Goal: Task Accomplishment & Management: Complete application form

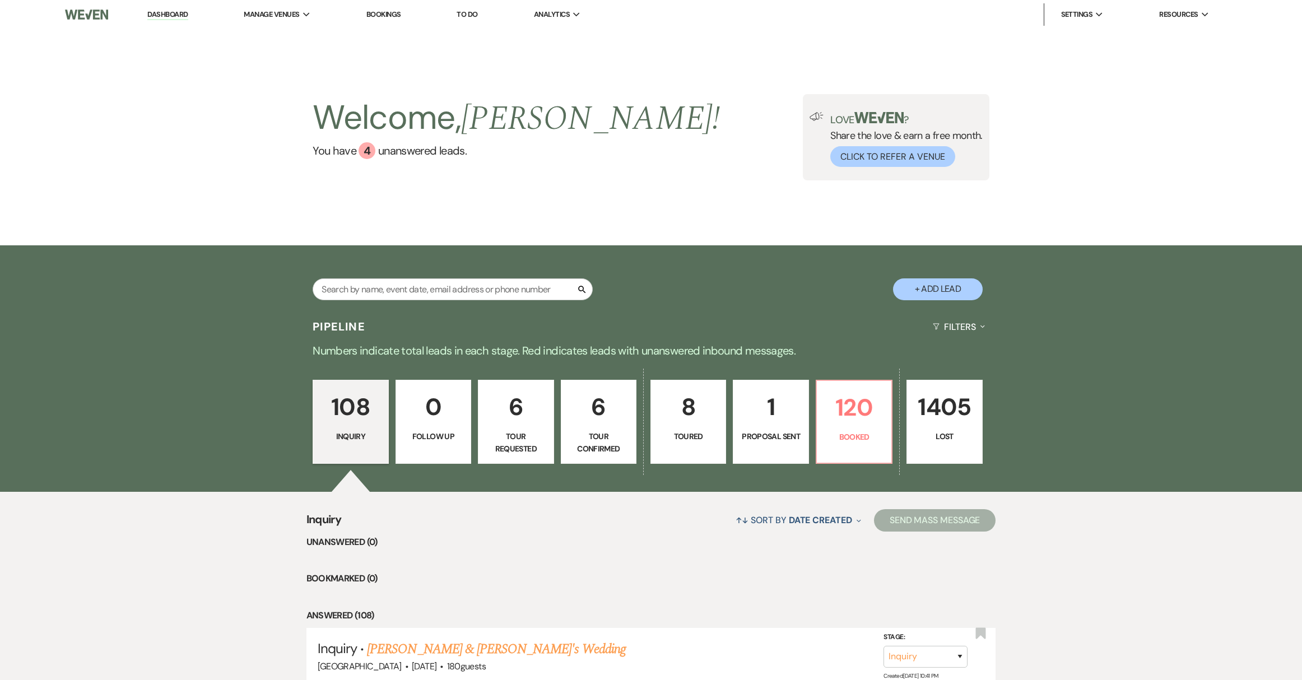
click at [922, 288] on button "+ Add Lead" at bounding box center [938, 289] width 90 height 22
select select "539"
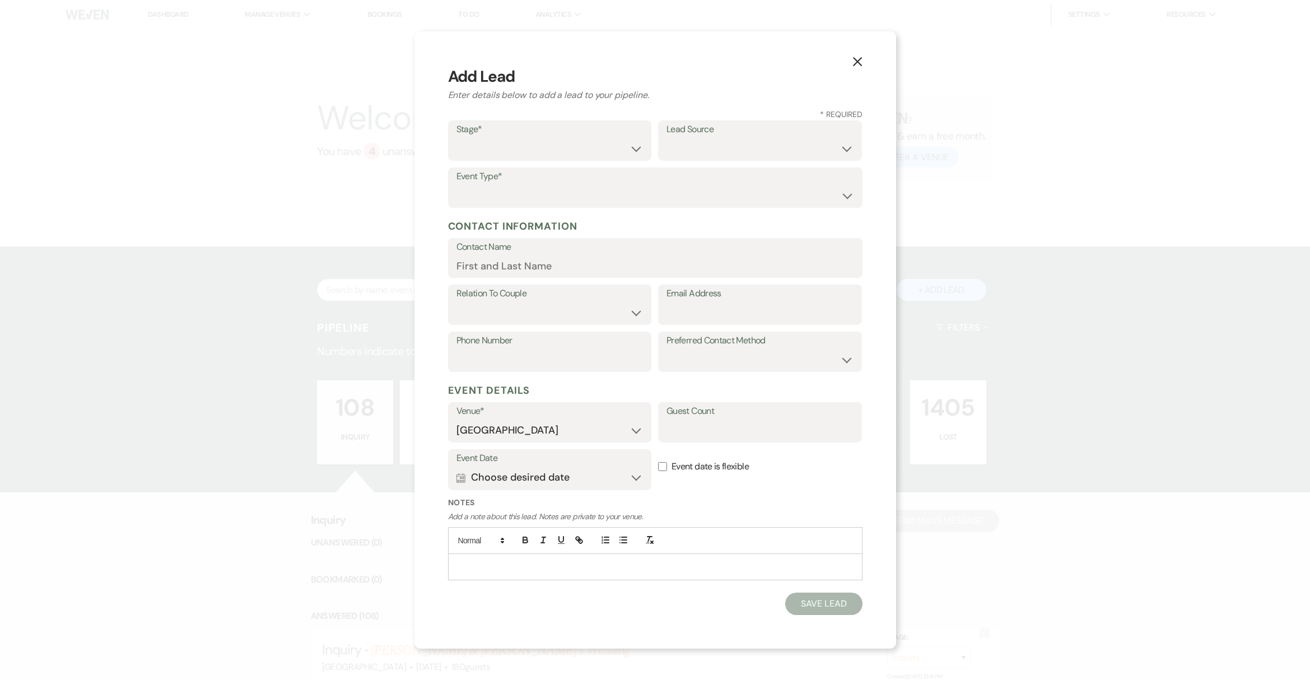
click at [854, 64] on icon "X" at bounding box center [857, 62] width 10 height 10
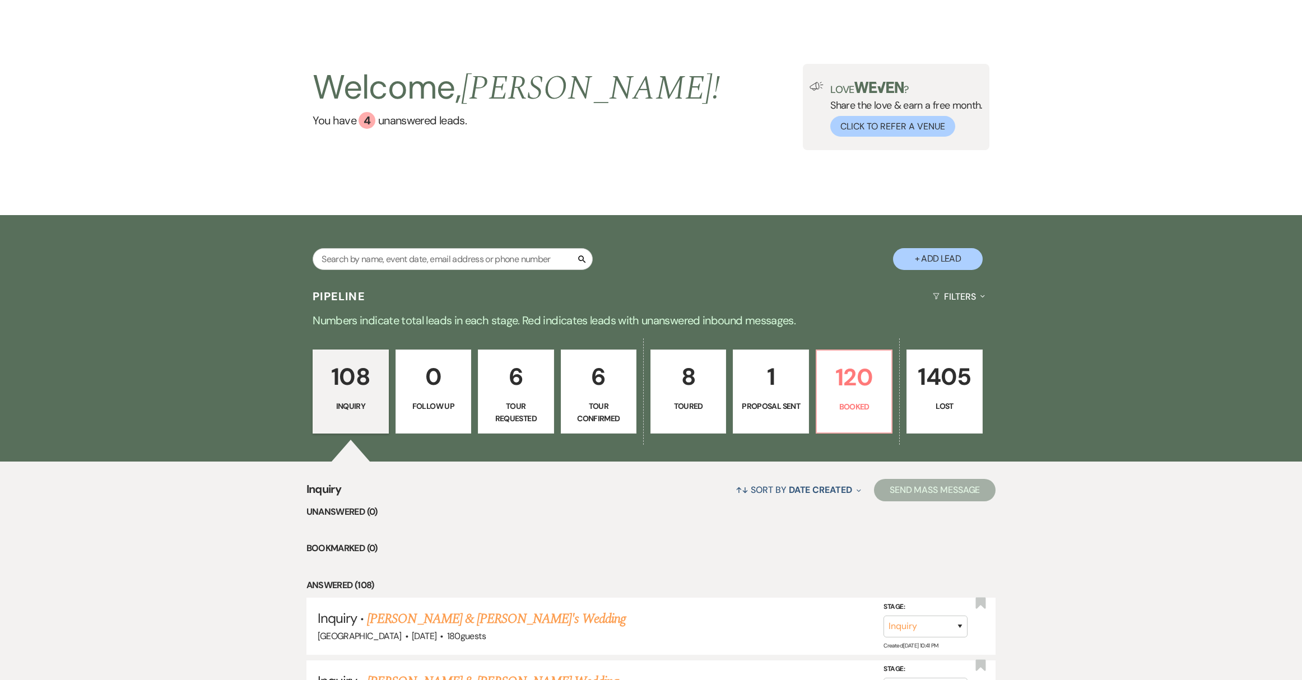
scroll to position [170, 0]
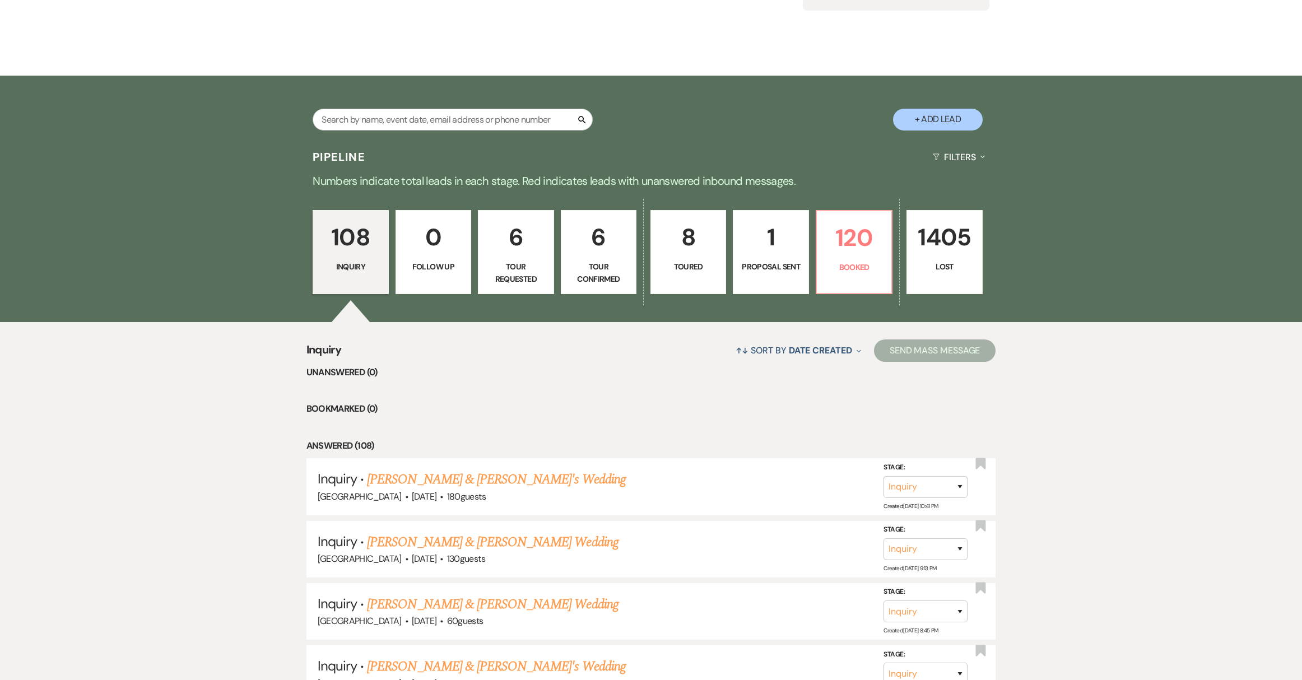
click at [947, 130] on button "+ Add Lead" at bounding box center [938, 120] width 90 height 22
select select "539"
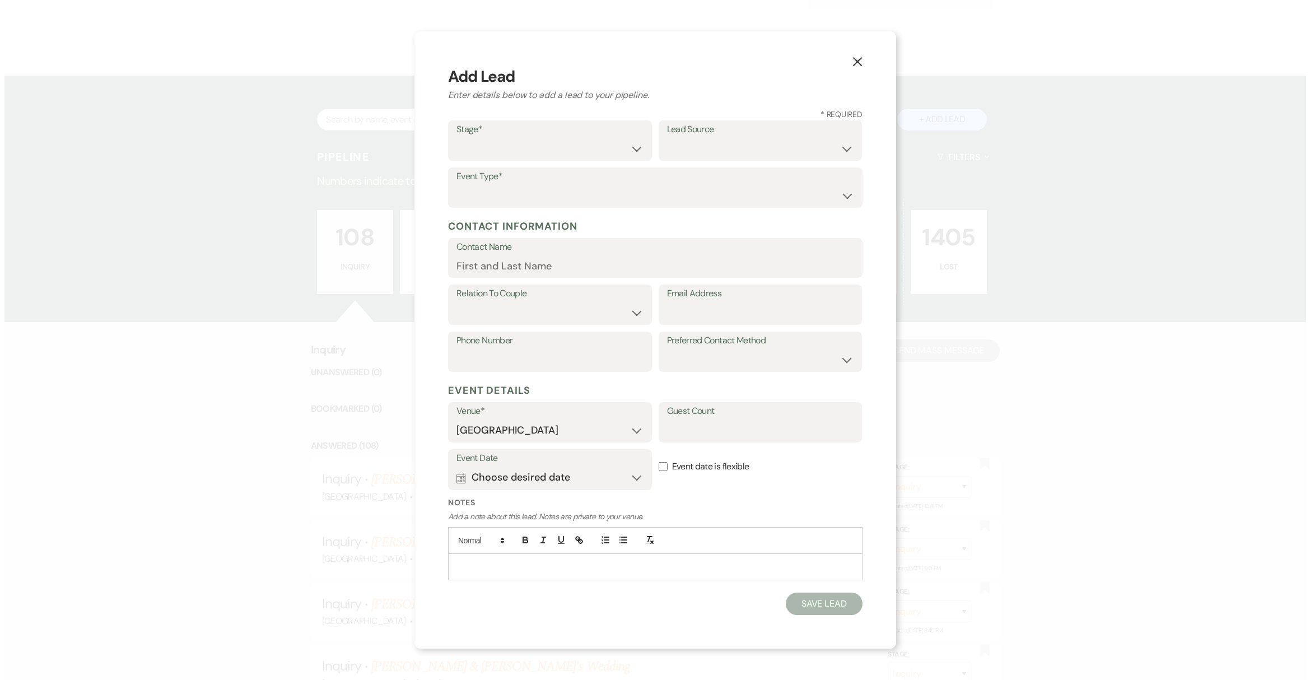
scroll to position [170, 0]
click at [499, 155] on select "Inquiry Follow Up Tour Requested Tour Confirmed Toured Proposal Sent Booked Lost" at bounding box center [549, 149] width 187 height 22
select select "1"
click at [456, 138] on select "Inquiry Follow Up Tour Requested Tour Confirmed Toured Proposal Sent Booked Lost" at bounding box center [549, 149] width 187 height 22
click at [512, 570] on p at bounding box center [655, 567] width 397 height 12
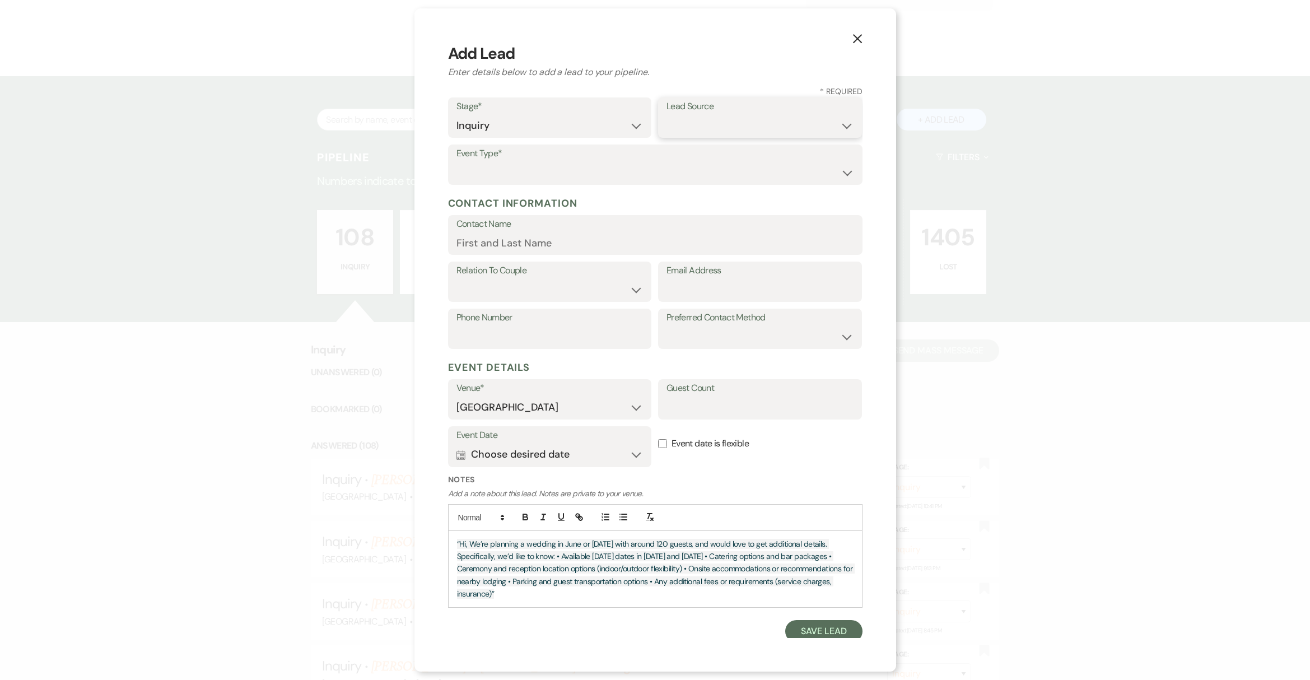
click at [713, 133] on select "Weven Venue Website Instagram Facebook Pinterest Google The Knot Wedding Wire H…" at bounding box center [759, 126] width 187 height 22
select select "17"
click at [666, 115] on select "Weven Venue Website Instagram Facebook Pinterest Google The Knot Wedding Wire H…" at bounding box center [759, 126] width 187 height 22
click at [694, 169] on select "Wedding Anniversary Party Baby Shower Bachelorette / Bachelor Party Birthday Pa…" at bounding box center [655, 173] width 398 height 22
select select "1"
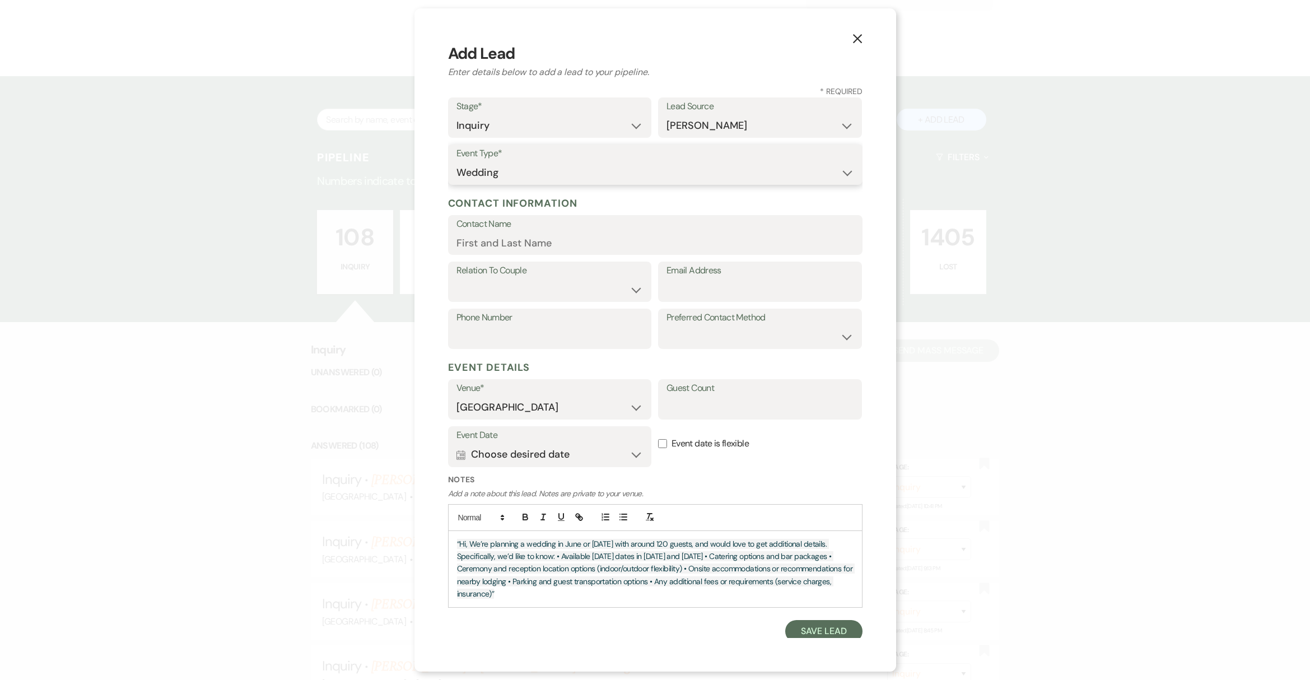
click at [456, 162] on select "Wedding Anniversary Party Baby Shower Bachelorette / Bachelor Party Birthday Pa…" at bounding box center [655, 173] width 398 height 22
click at [627, 290] on select "Couple Planner Parent of Couple Family Member Friend Other" at bounding box center [549, 290] width 187 height 22
select select "1"
click at [456, 279] on select "Couple Planner Parent of Couple Family Member Friend Other" at bounding box center [549, 290] width 187 height 22
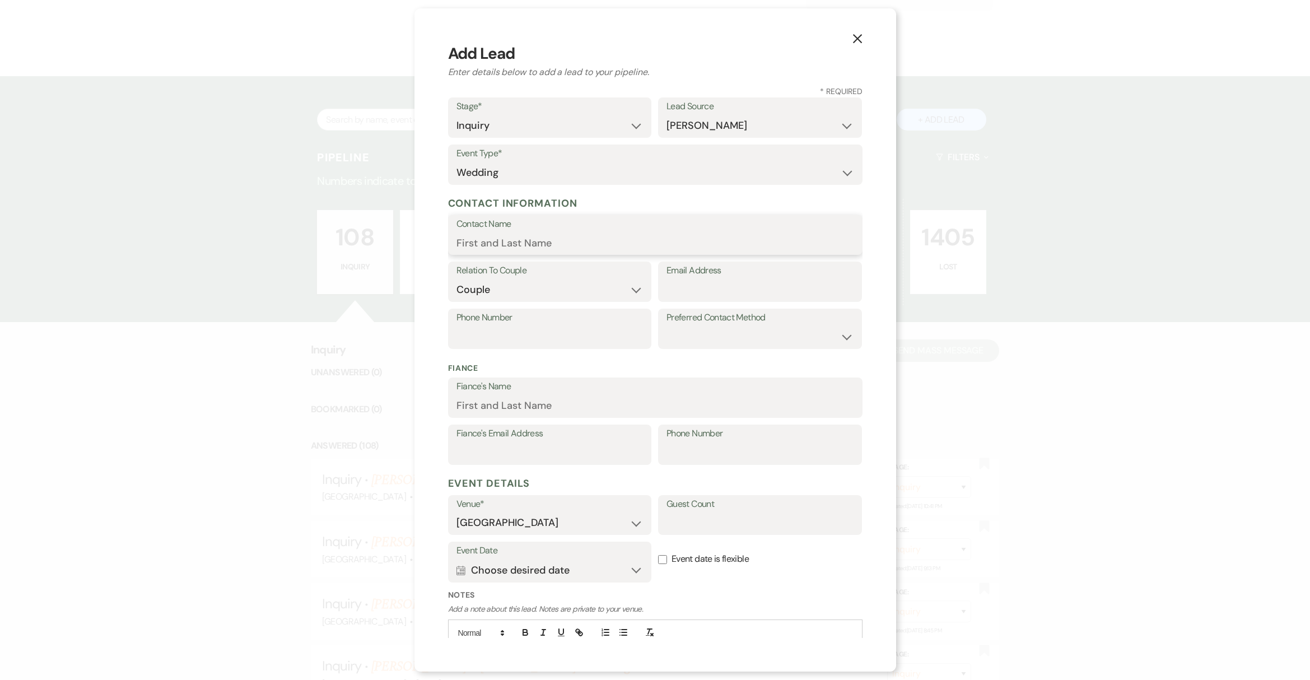
click at [569, 241] on input "Contact Name" at bounding box center [655, 243] width 398 height 22
paste input "Maddie Costantino"
type input "Maddie Costantino"
click at [685, 294] on input "Email Address" at bounding box center [759, 290] width 187 height 22
paste input "fenical26@gmail.com"
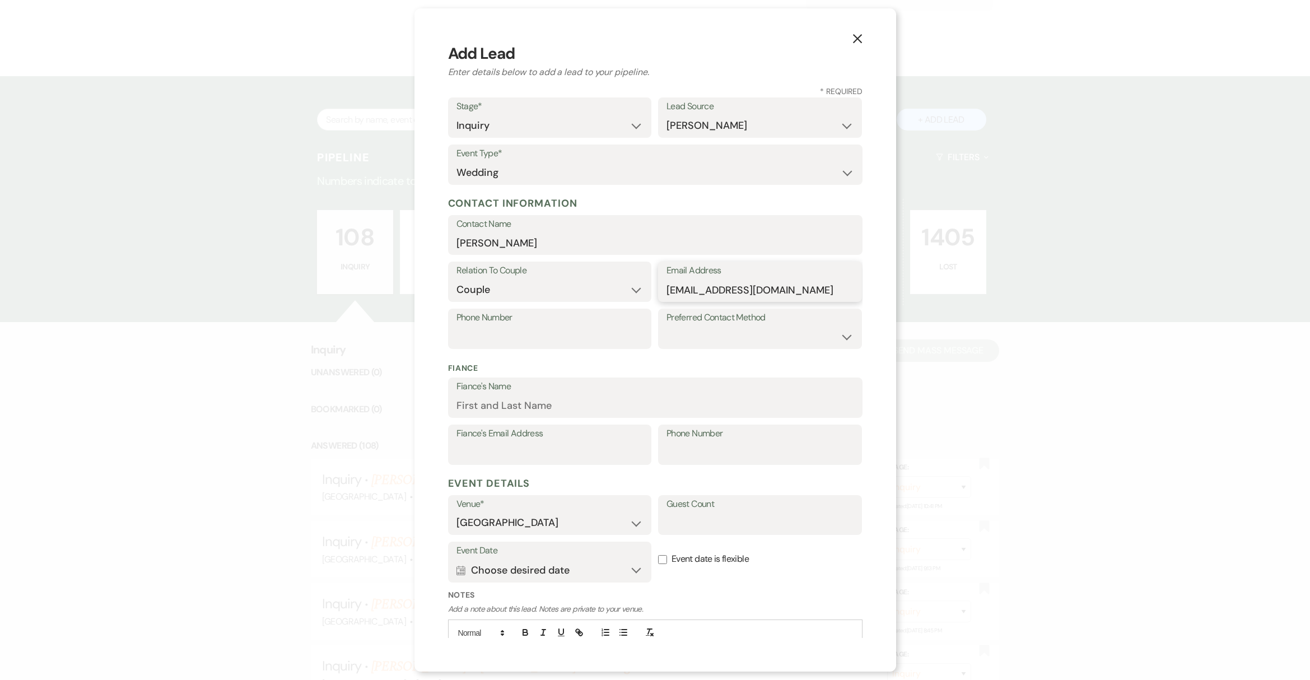
click at [666, 285] on input "fenical26@gmail.com" at bounding box center [759, 290] width 187 height 22
type input "fenical26@gmail.com"
click at [520, 332] on input "Phone Number" at bounding box center [549, 337] width 187 height 22
paste input "8455519528"
type input "8455519528"
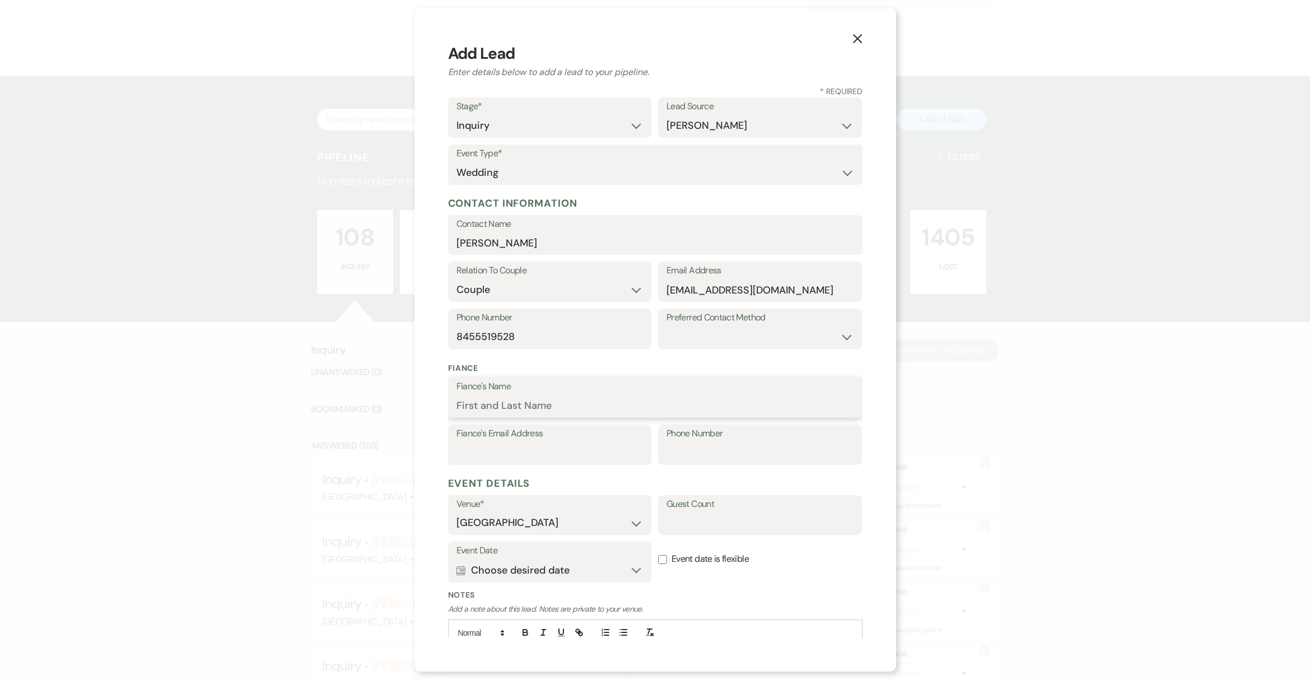
click at [556, 409] on input "Fiance's Name" at bounding box center [655, 406] width 398 height 22
paste input "Justin Fenical"
type input "Justin Fenical"
drag, startPoint x: 768, startPoint y: 291, endPoint x: 655, endPoint y: 281, distance: 113.0
click at [658, 281] on div "Email Address fenical26@gmail.com" at bounding box center [760, 282] width 204 height 40
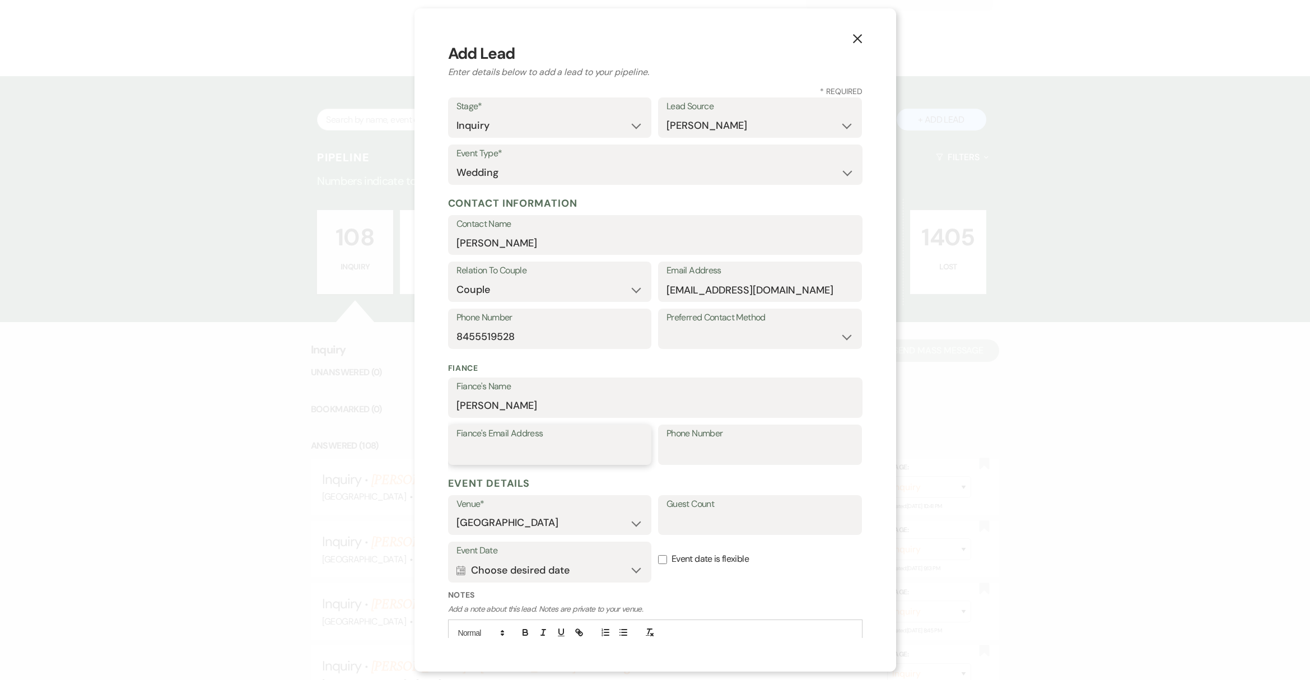
click at [540, 454] on input "Fiance's Email Address" at bounding box center [549, 453] width 187 height 22
paste input "fenical26@gmail.com"
type input "fenical26@gmail.com"
drag, startPoint x: 769, startPoint y: 289, endPoint x: 658, endPoint y: 273, distance: 112.1
click at [658, 273] on div "Email Address fenical26@gmail.com" at bounding box center [760, 282] width 204 height 40
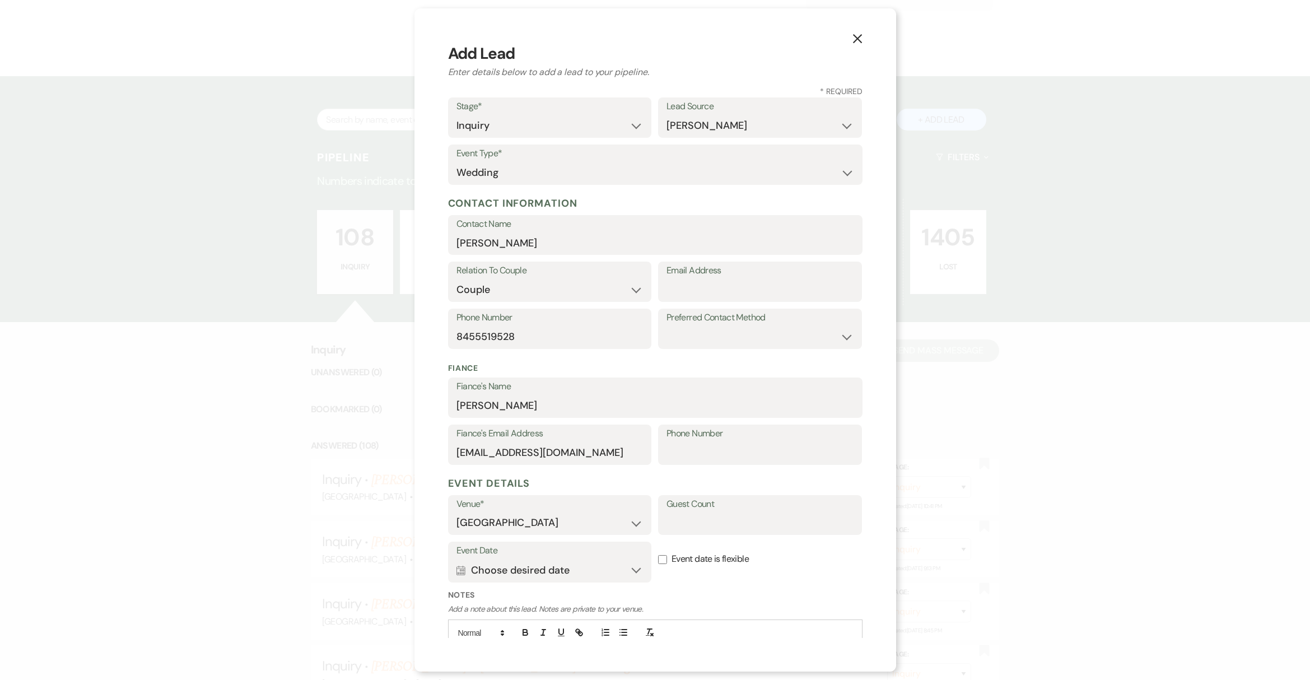
click at [799, 593] on label "Notes" at bounding box center [655, 595] width 414 height 12
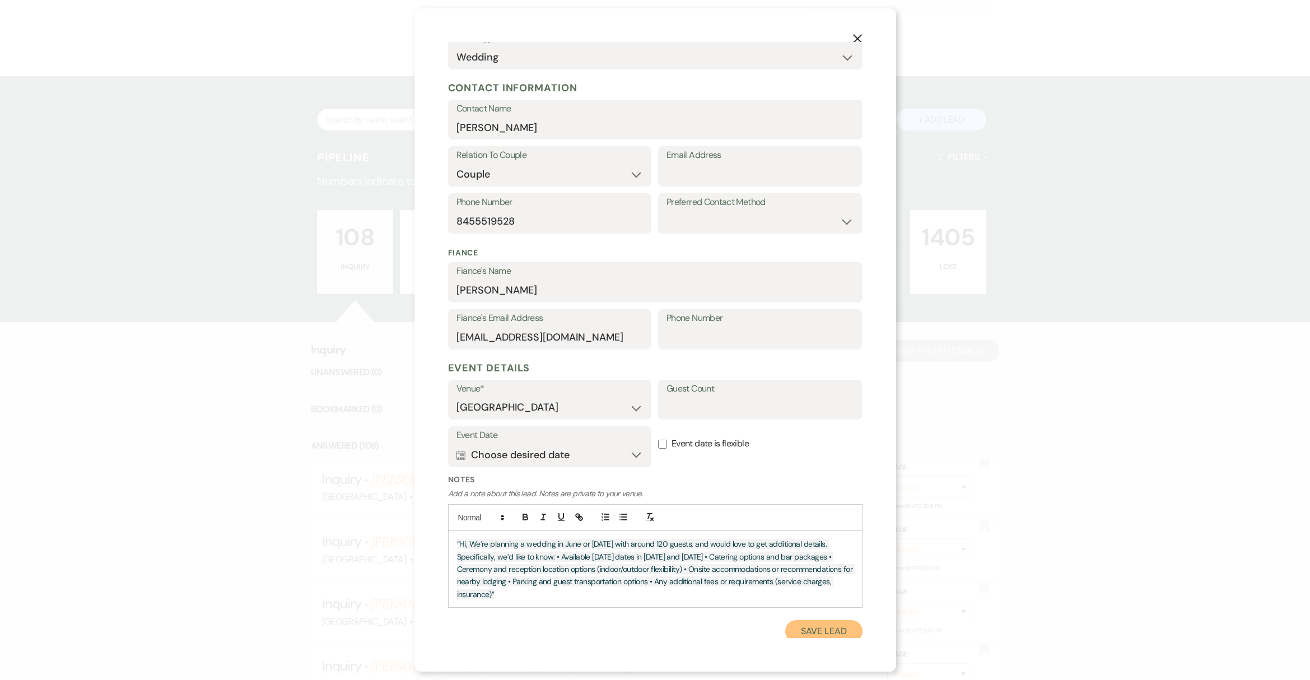
click at [815, 629] on button "Save Lead" at bounding box center [823, 631] width 77 height 22
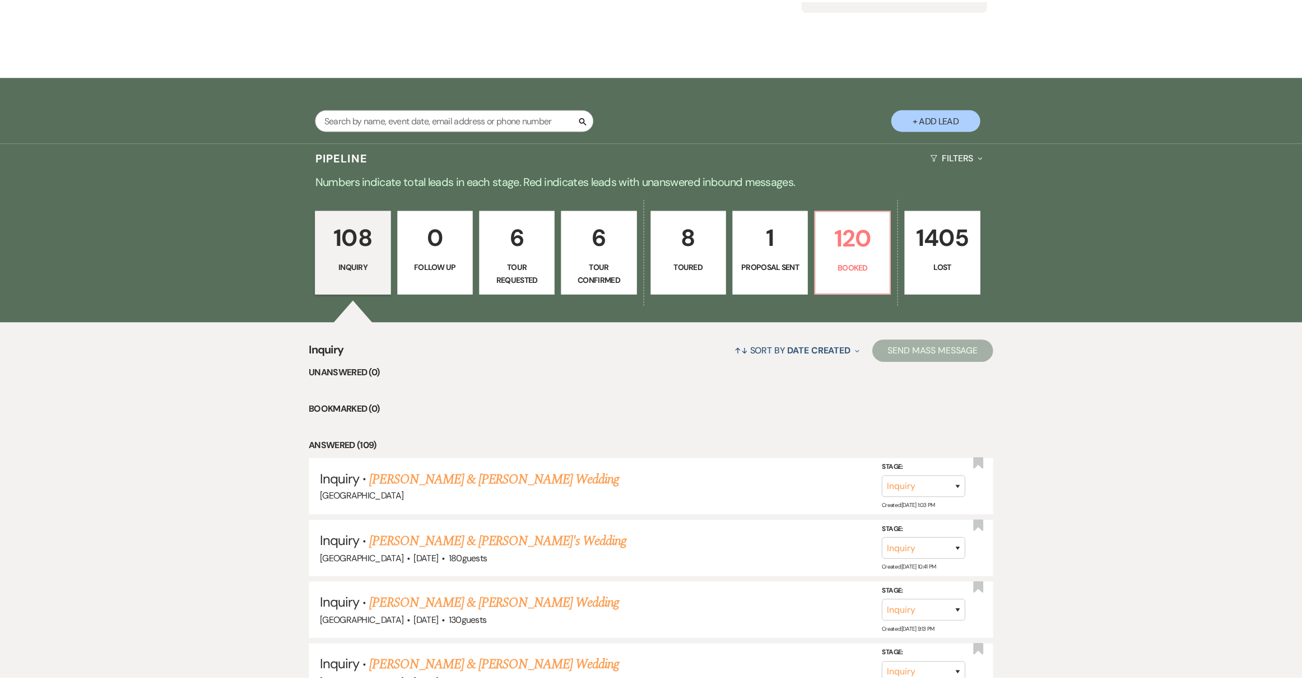
scroll to position [170, 0]
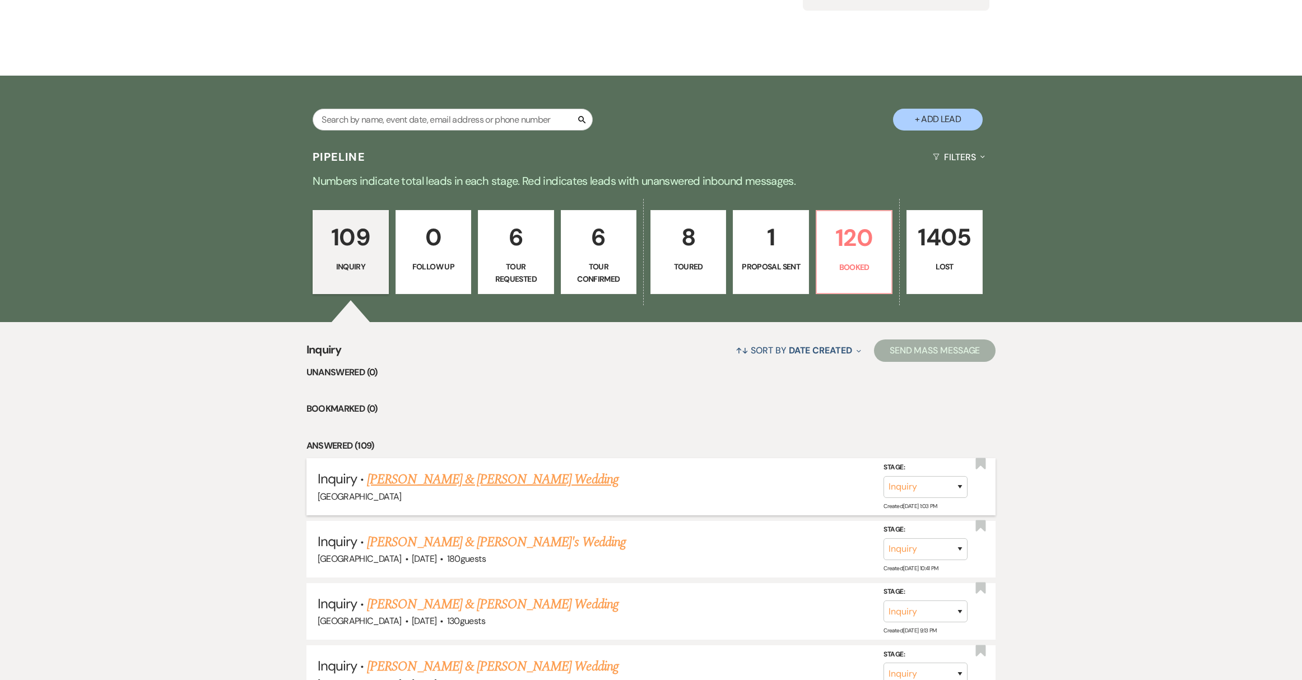
click at [506, 481] on link "Maddie Costantino & Justin Fenical's Wedding" at bounding box center [492, 479] width 251 height 20
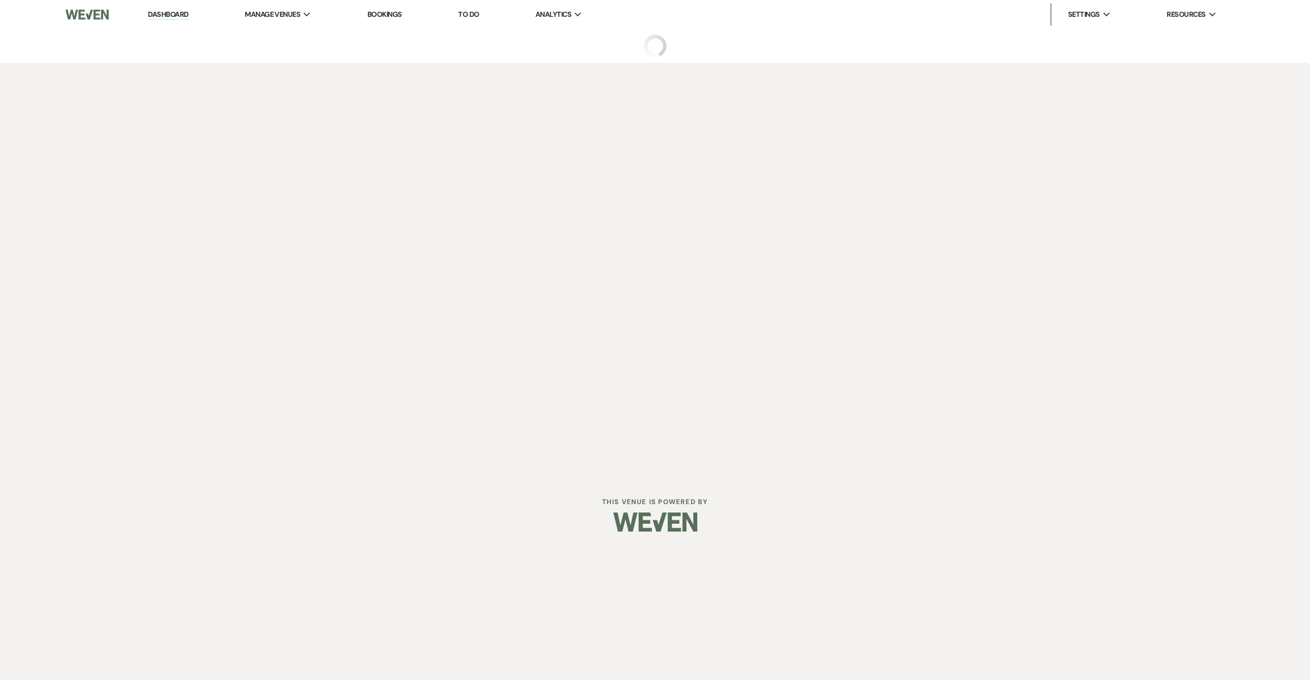
select select "17"
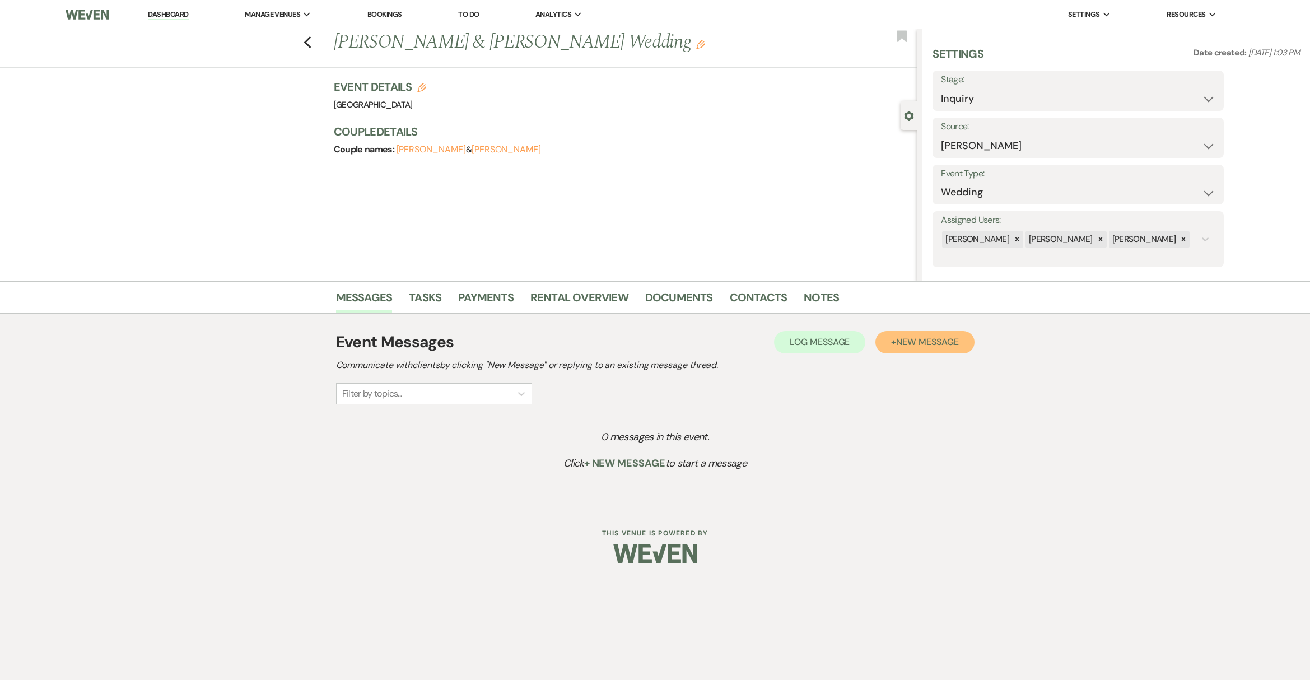
click at [927, 348] on span "New Message" at bounding box center [927, 342] width 62 height 12
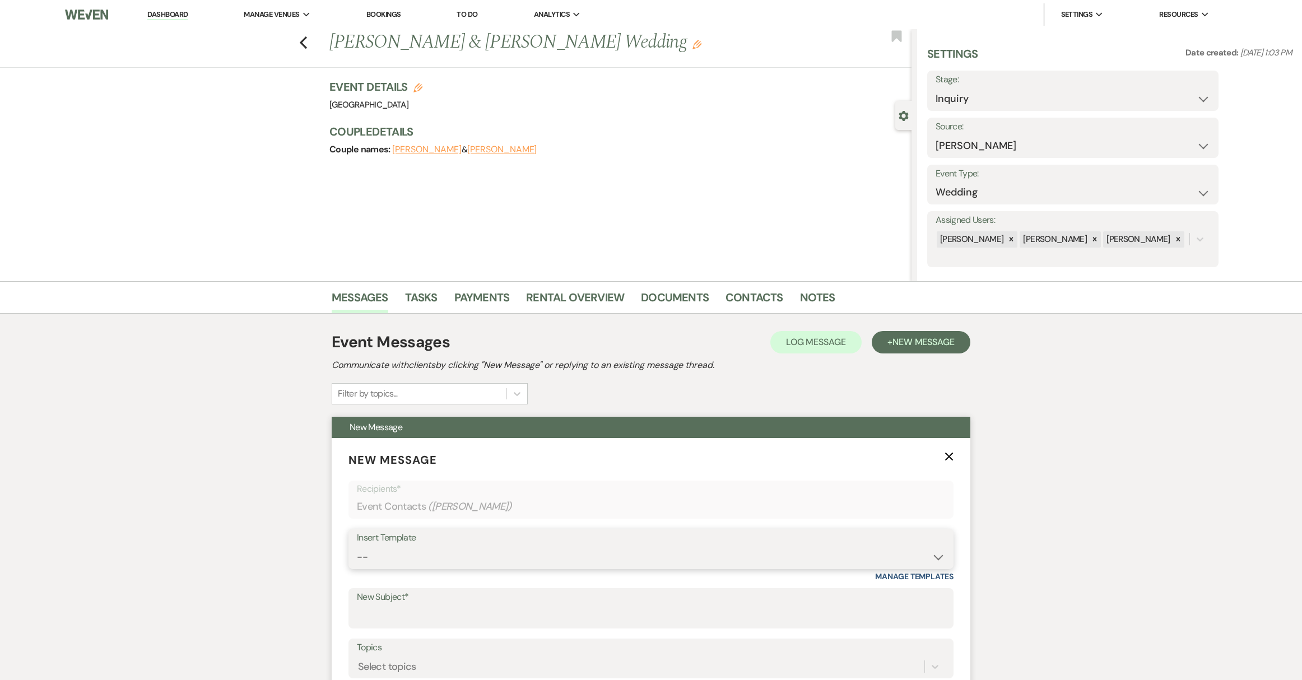
click at [537, 561] on select "-- Weven Planning Portal Introduction (Booked Events) Initial Reply Not Availab…" at bounding box center [651, 557] width 588 height 22
select select "313"
click at [357, 546] on select "-- Weven Planning Portal Introduction (Booked Events) Initial Reply Not Availab…" at bounding box center [651, 557] width 588 height 22
type input "[GEOGRAPHIC_DATA]"
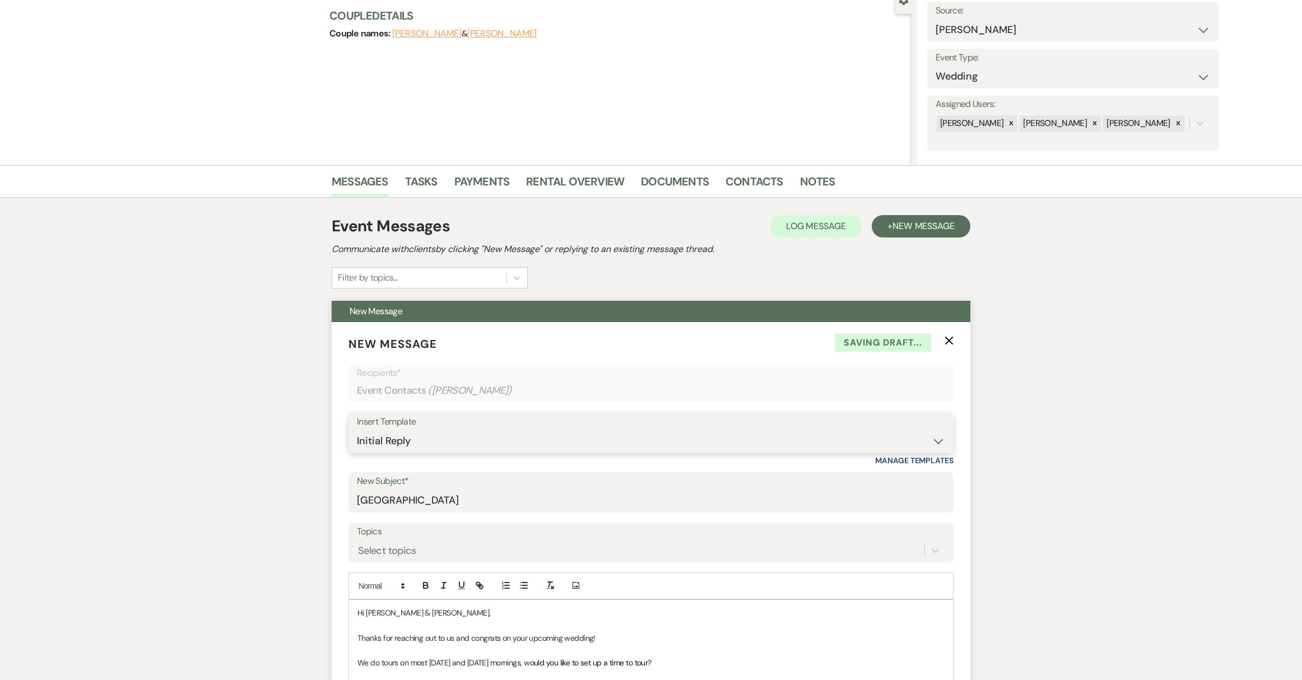
scroll to position [357, 0]
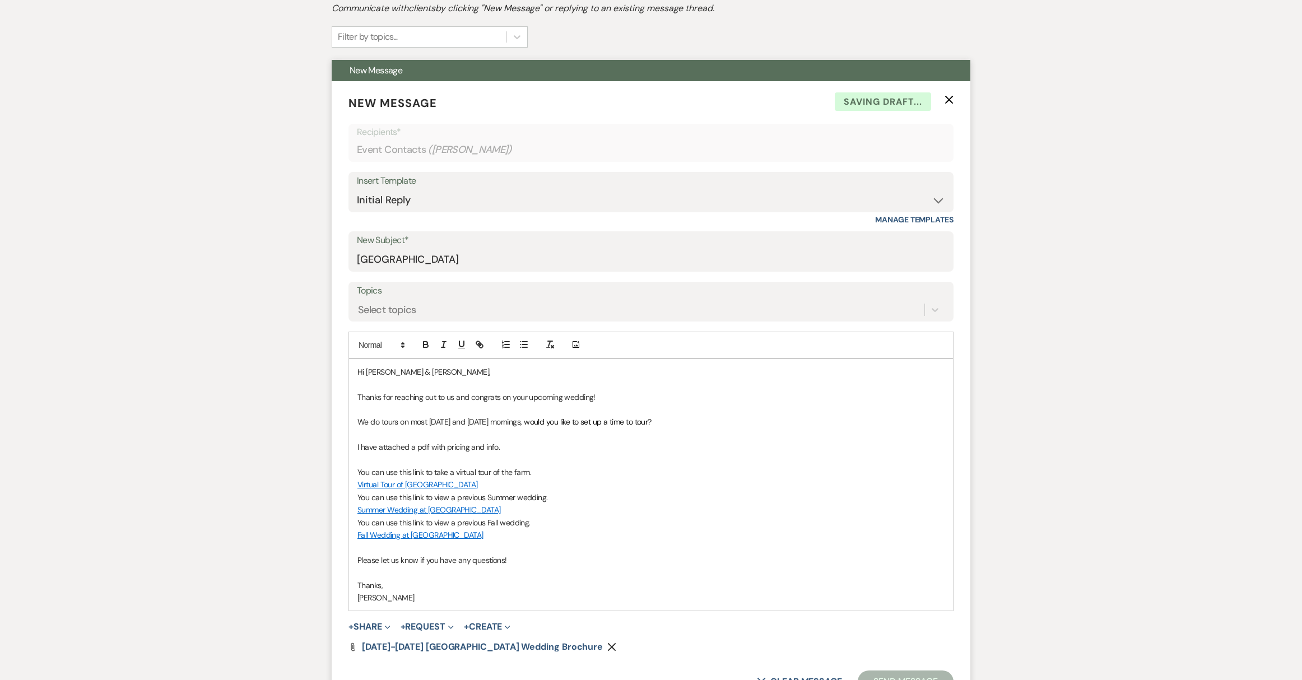
click at [427, 369] on p "Hi Maddie Costantino & Justin Fenical," at bounding box center [650, 372] width 587 height 12
click at [444, 373] on p "Hi Maddie & Justin Fenical," at bounding box center [650, 372] width 587 height 12
click at [683, 435] on p at bounding box center [650, 434] width 587 height 12
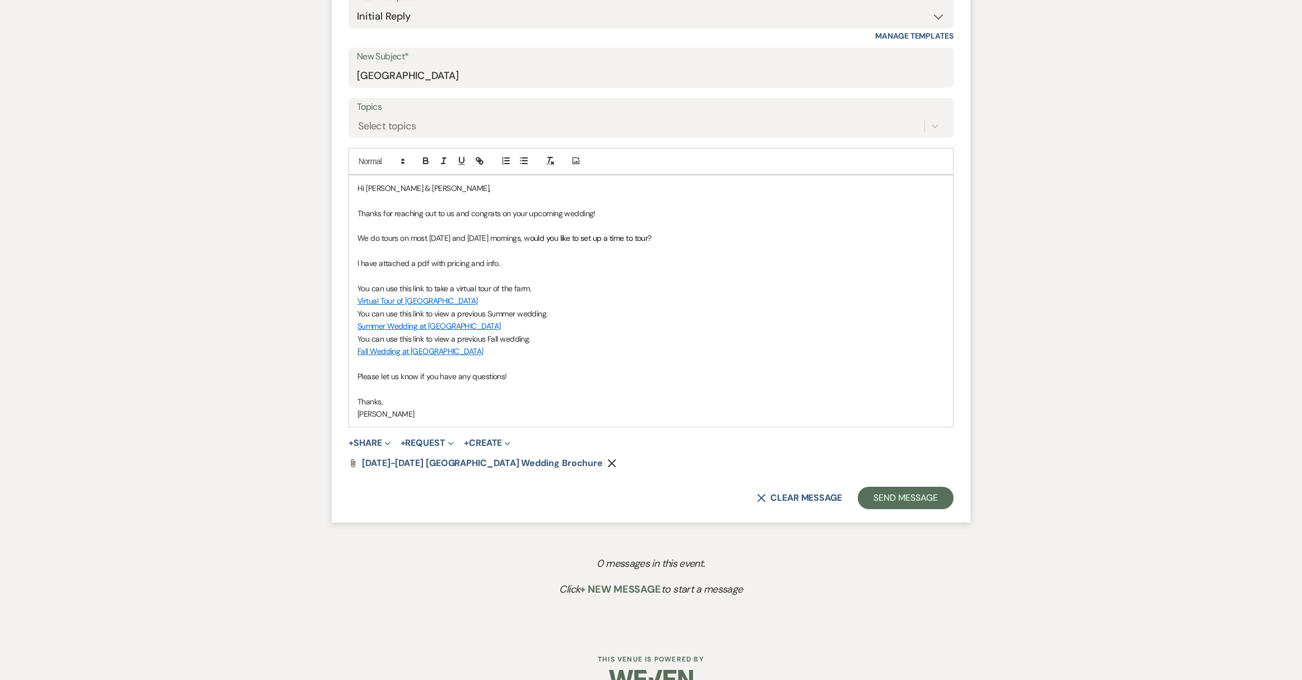
scroll to position [566, 0]
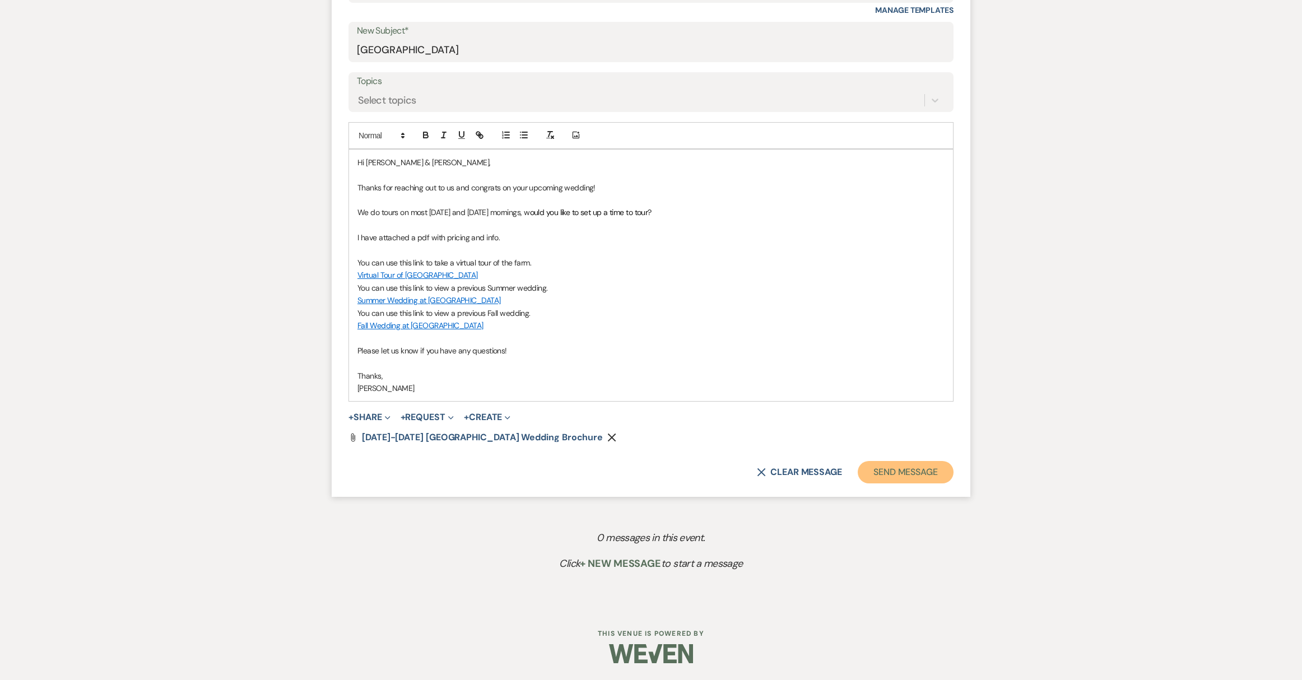
click at [926, 475] on button "Send Message" at bounding box center [905, 472] width 96 height 22
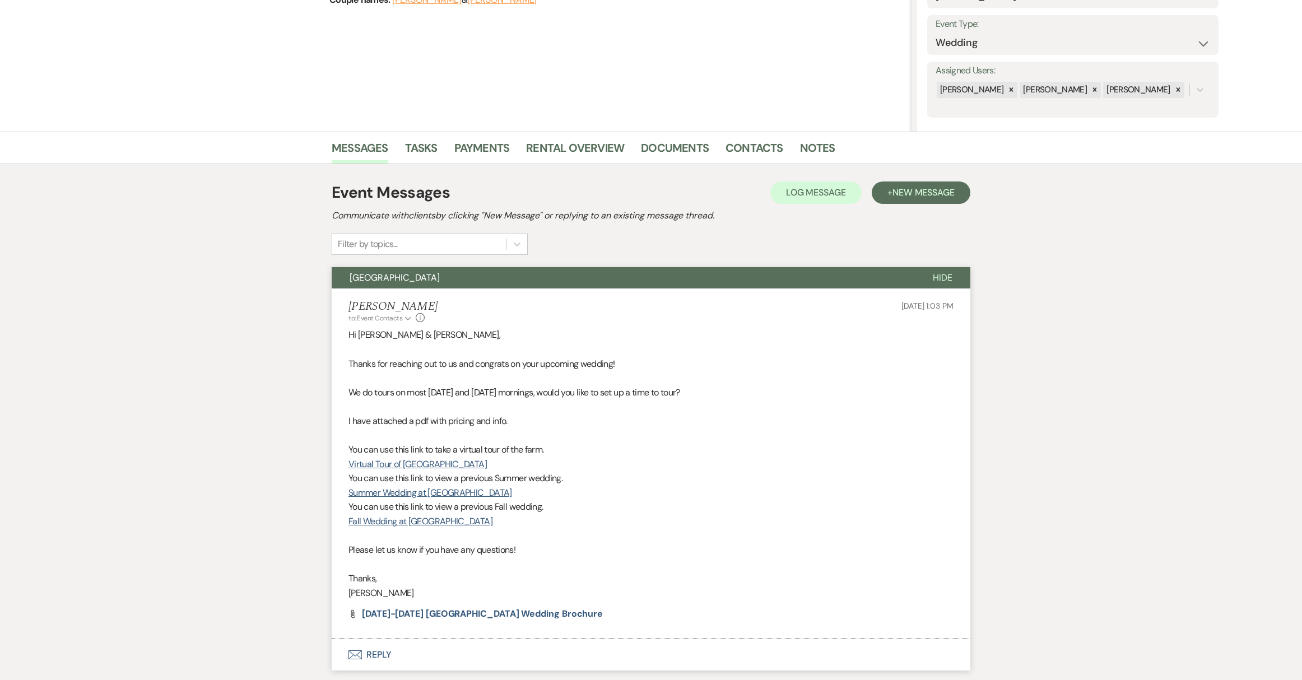
scroll to position [0, 0]
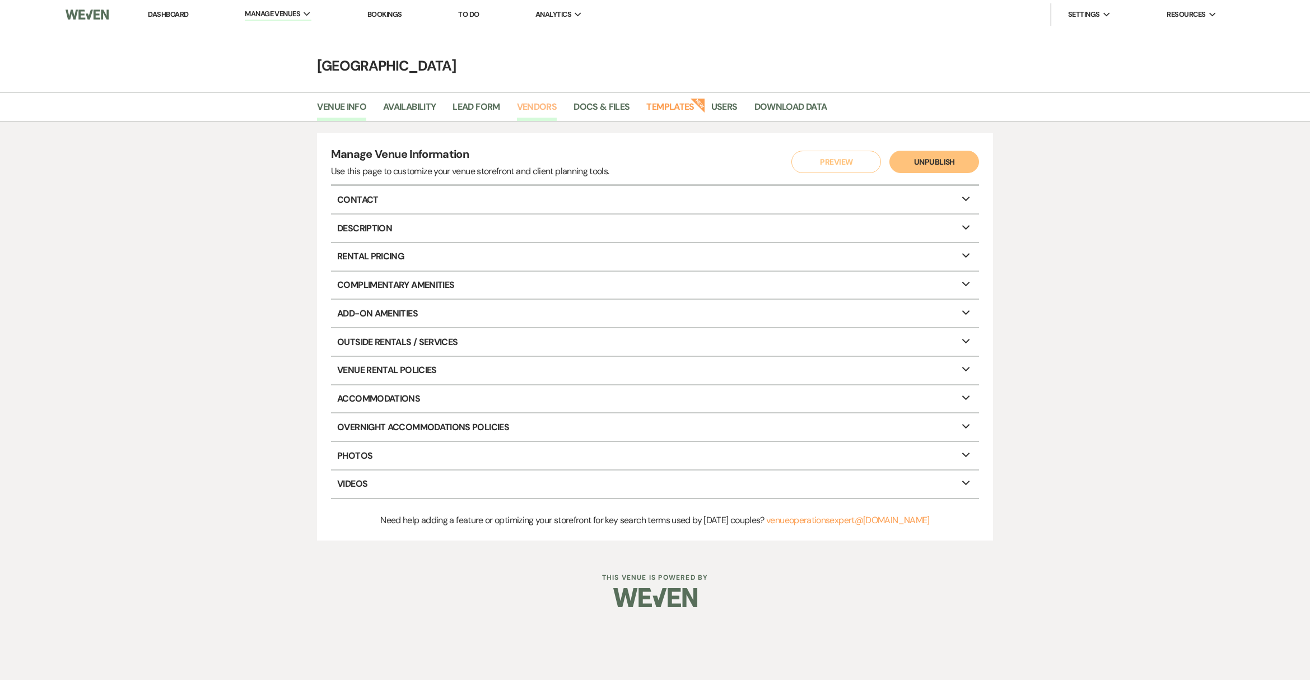
click at [555, 110] on link "Vendors" at bounding box center [537, 110] width 40 height 21
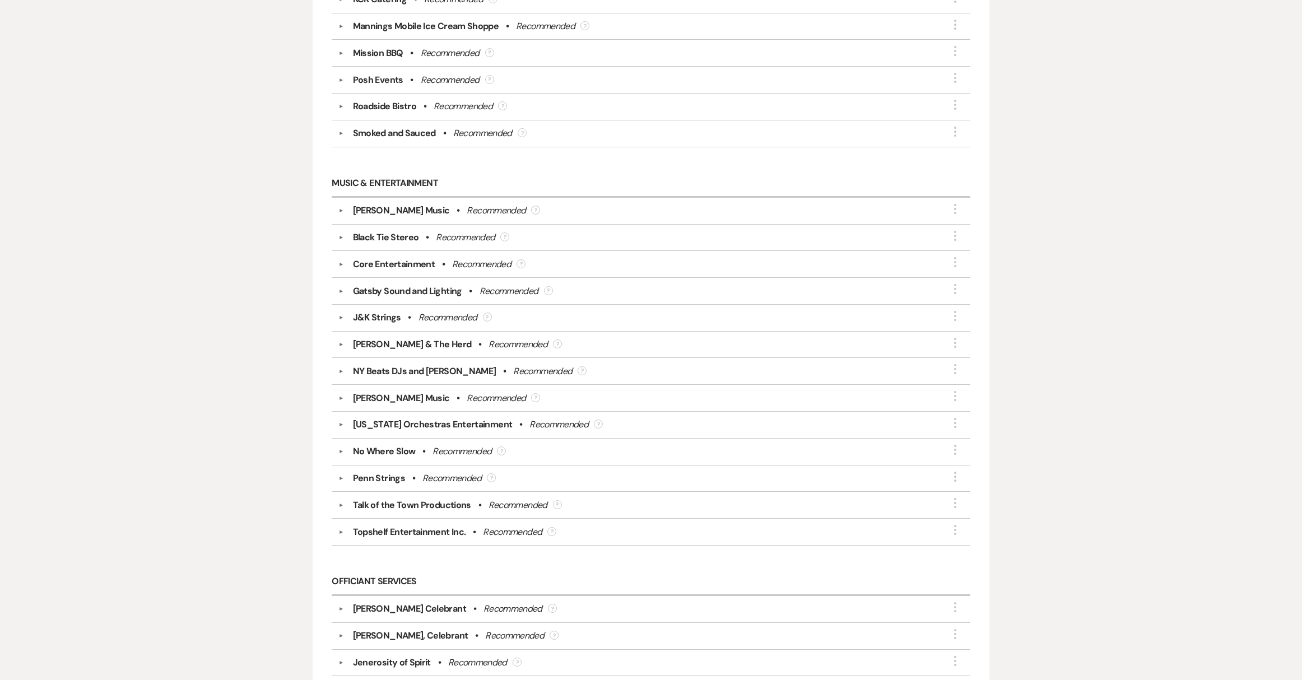
scroll to position [2265, 0]
click at [384, 391] on div "[PERSON_NAME] Music" at bounding box center [401, 397] width 97 height 13
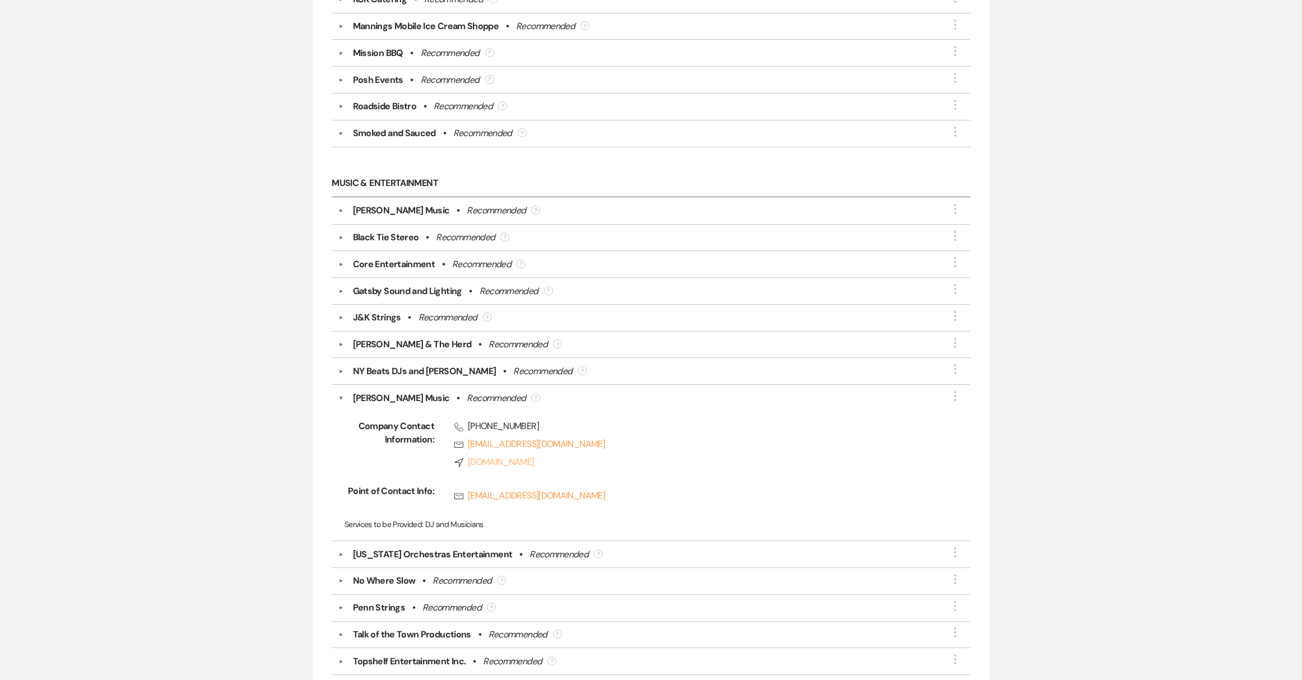
click at [513, 455] on link "Compass [DOMAIN_NAME]" at bounding box center [693, 461] width 479 height 13
click at [343, 315] on button "▼" at bounding box center [340, 318] width 13 height 6
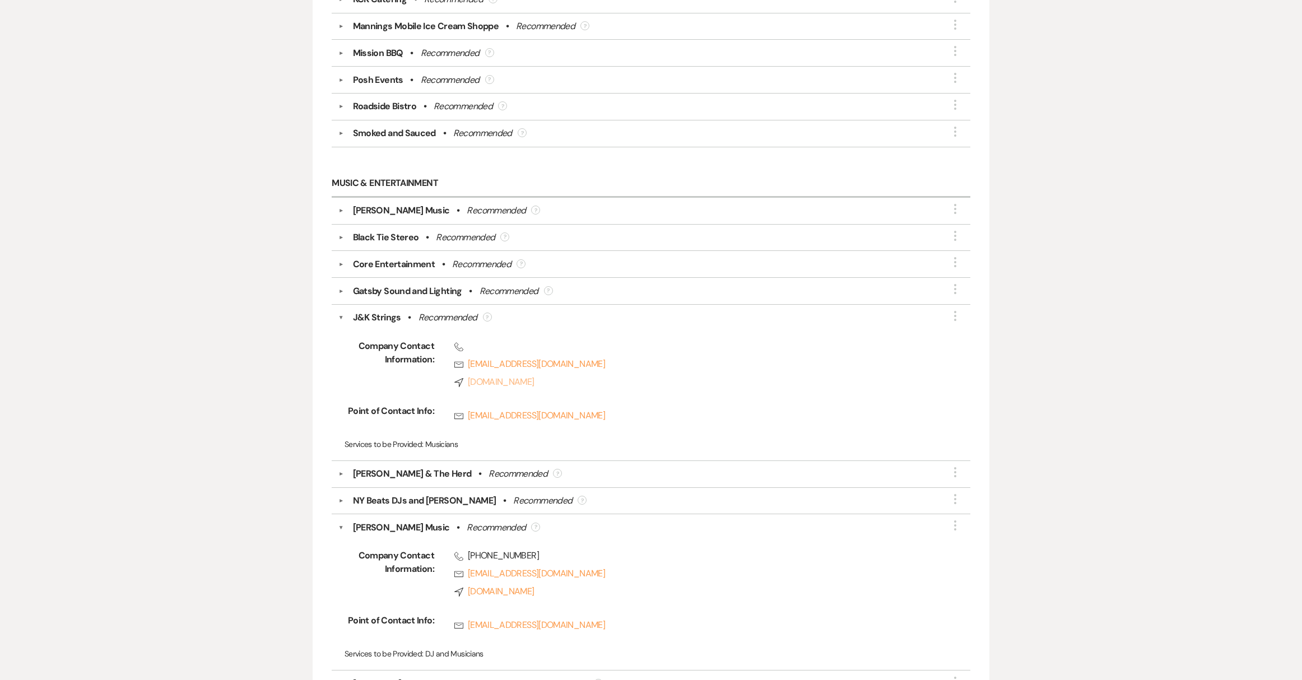
click at [554, 375] on link "Compass [DOMAIN_NAME]" at bounding box center [693, 381] width 479 height 13
click at [341, 311] on button "▼" at bounding box center [341, 317] width 6 height 13
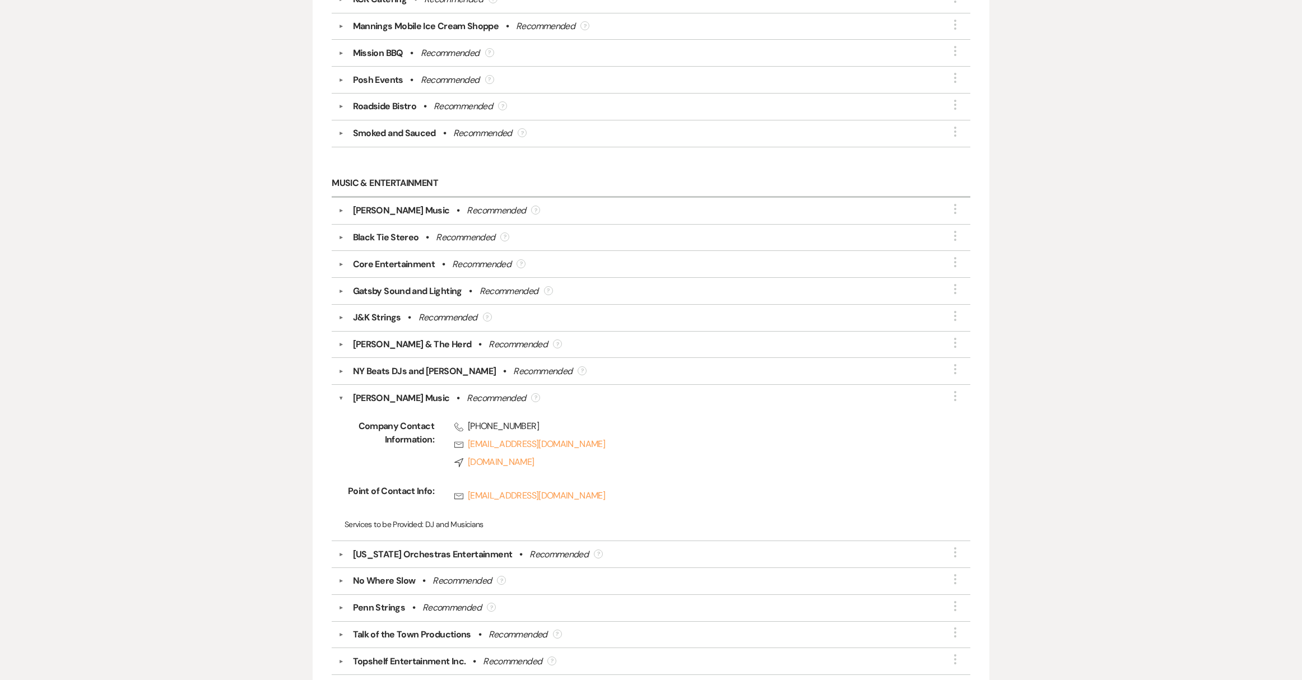
click at [341, 208] on button "▼" at bounding box center [340, 211] width 13 height 6
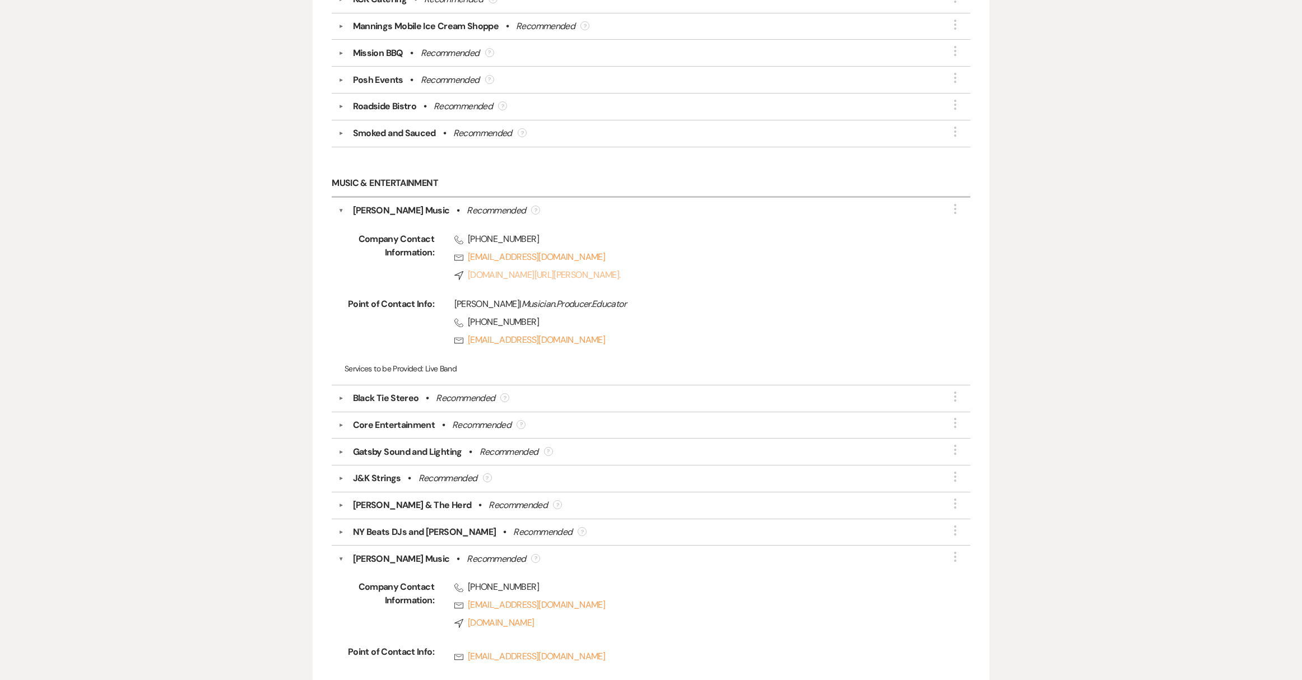
click at [546, 268] on link "Compass [DOMAIN_NAME][URL][PERSON_NAME]." at bounding box center [693, 274] width 479 height 13
click at [342, 204] on button "▼" at bounding box center [341, 210] width 6 height 13
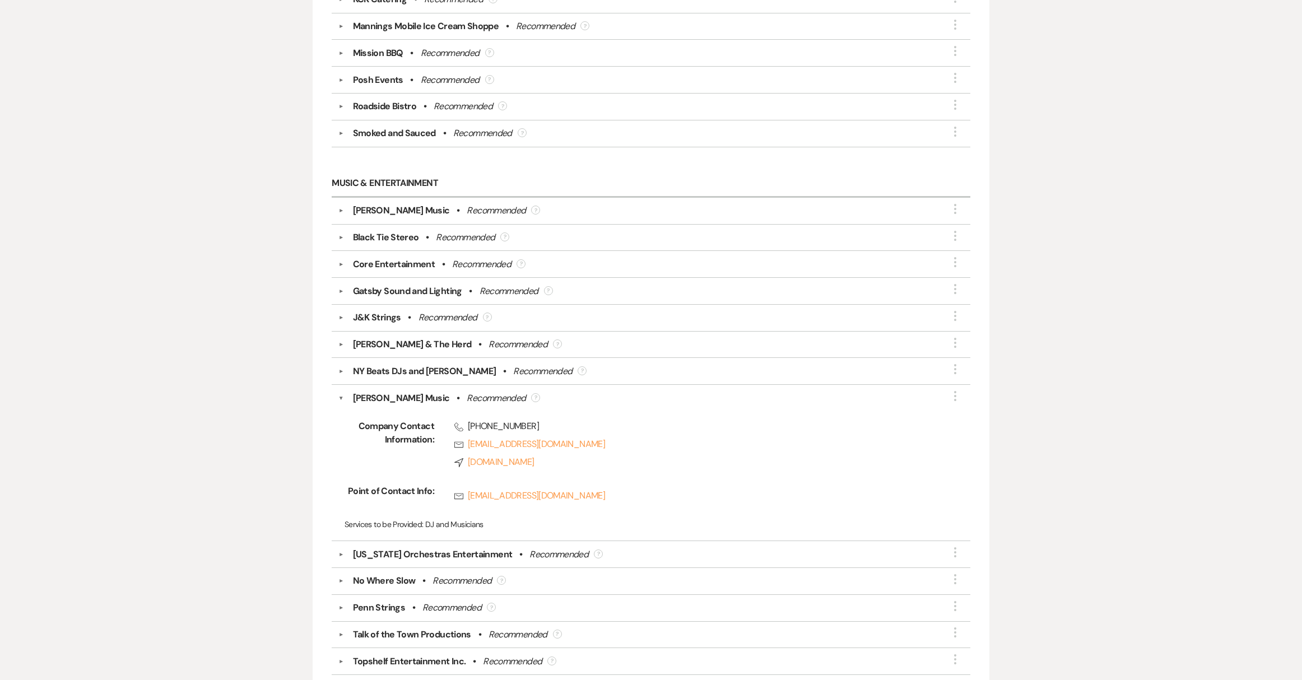
click at [342, 391] on button "▼" at bounding box center [341, 397] width 6 height 13
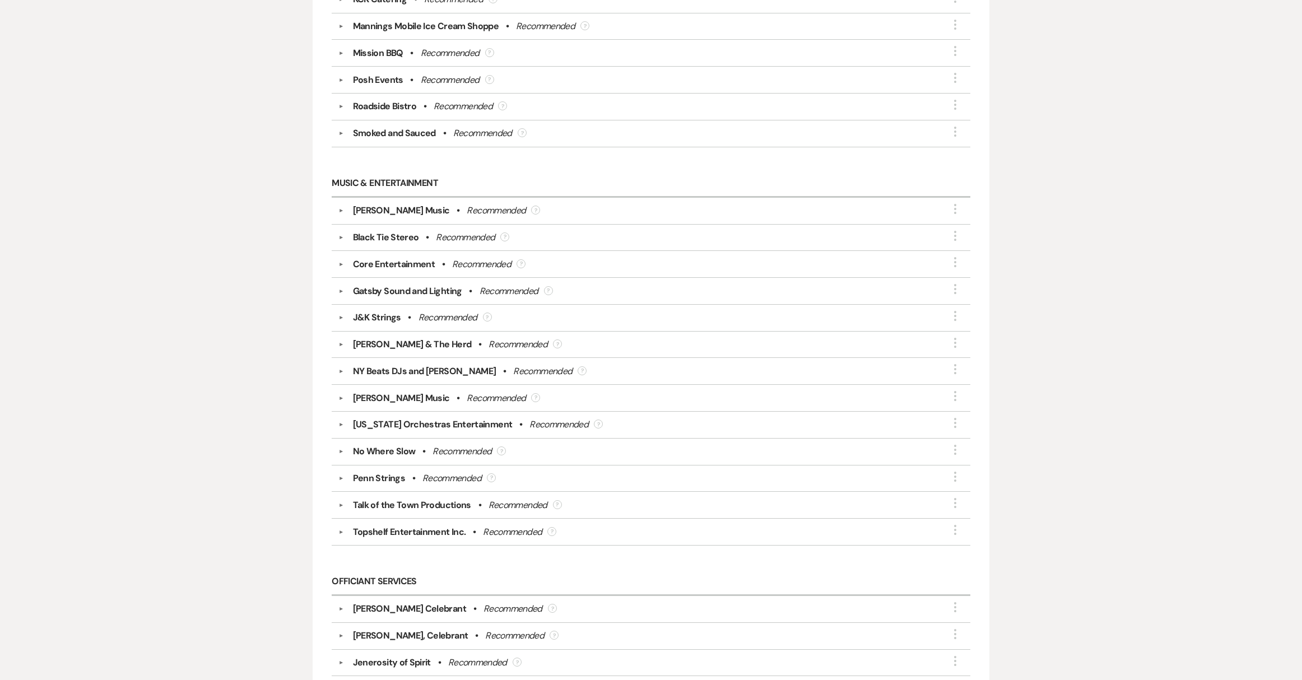
click at [341, 475] on button "▼" at bounding box center [340, 478] width 13 height 6
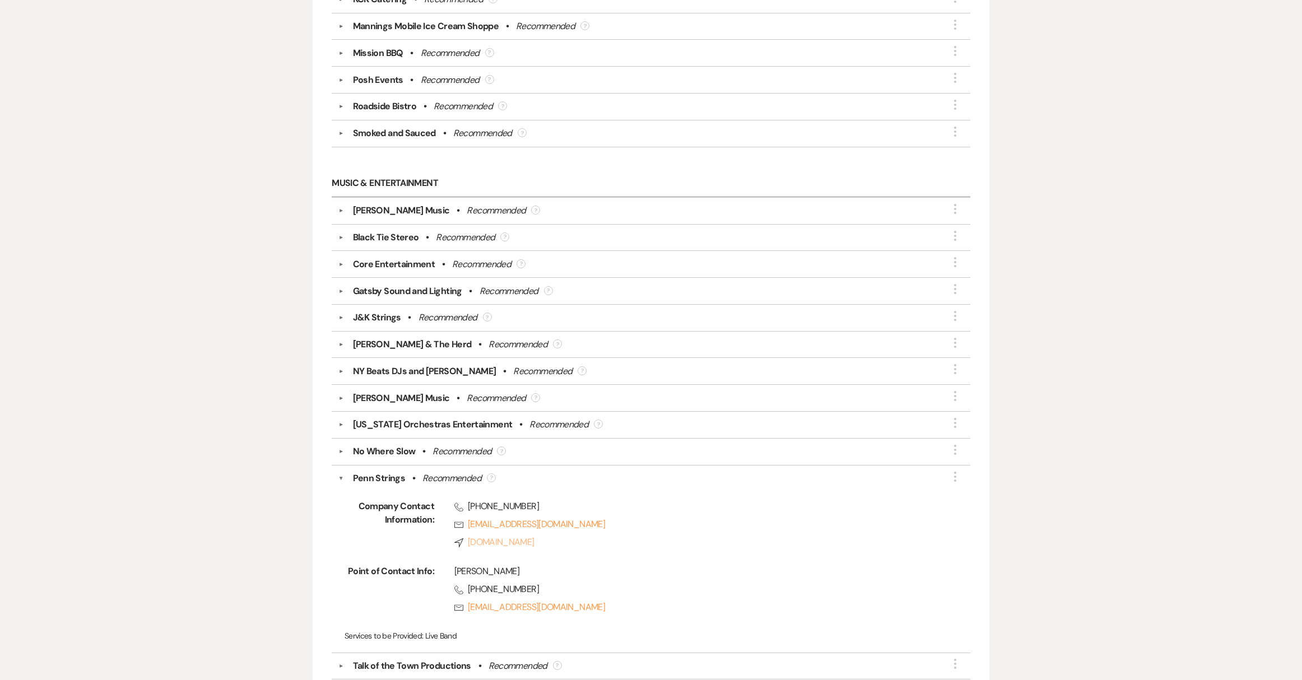
click at [514, 535] on link "Compass [DOMAIN_NAME]" at bounding box center [693, 541] width 479 height 13
click at [338, 472] on button "▼" at bounding box center [341, 478] width 6 height 13
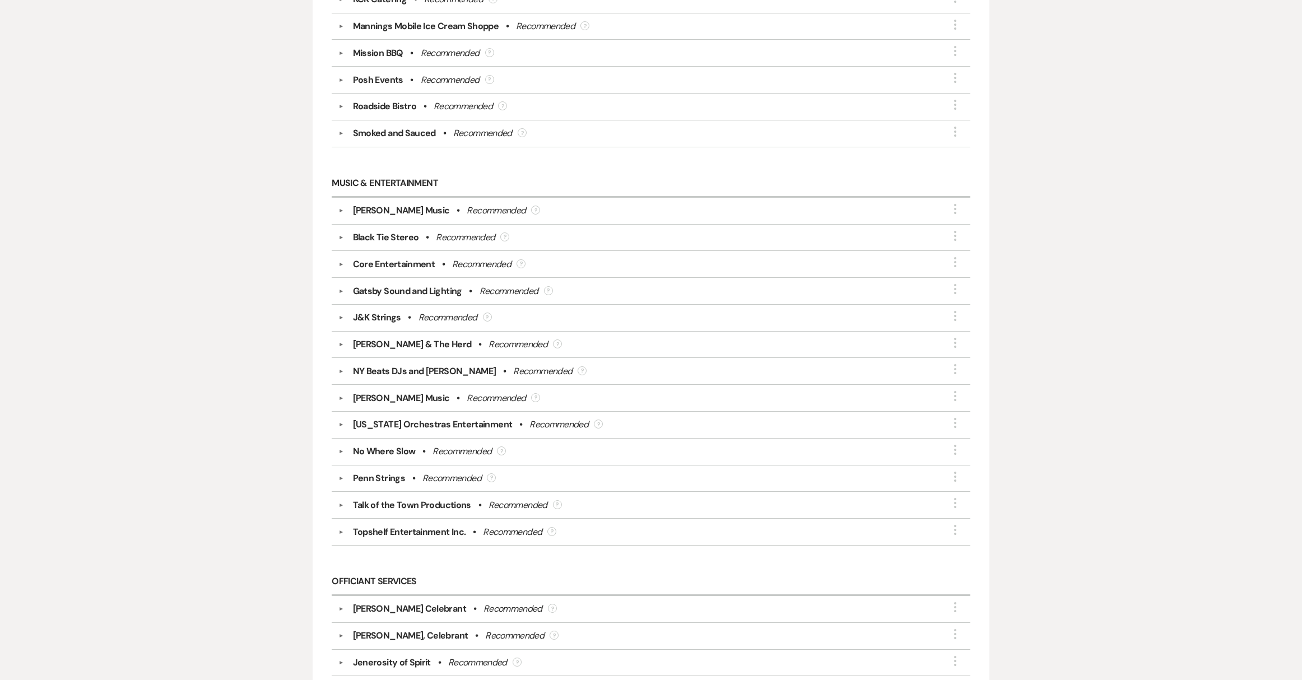
click at [339, 449] on button "▼" at bounding box center [340, 452] width 13 height 6
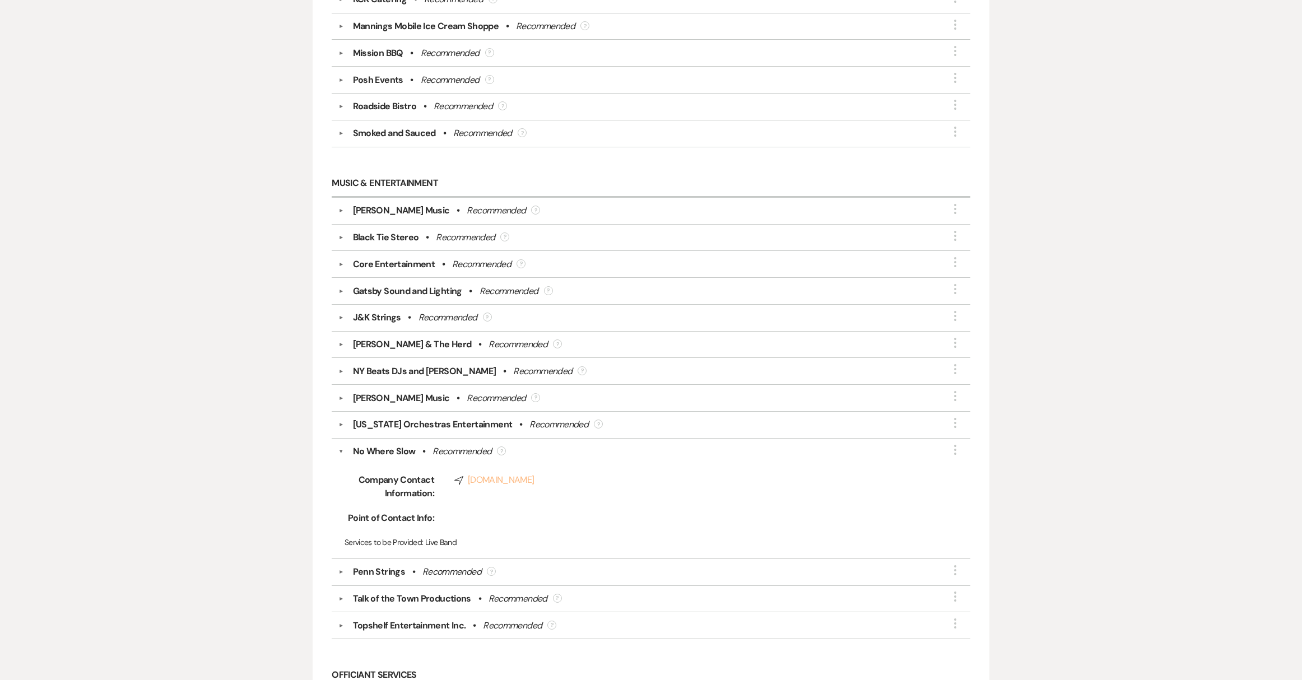
click at [516, 473] on link "Compass [DOMAIN_NAME]" at bounding box center [693, 479] width 479 height 13
click at [347, 445] on div "No Where Slow • Recommended ?" at bounding box center [654, 451] width 620 height 13
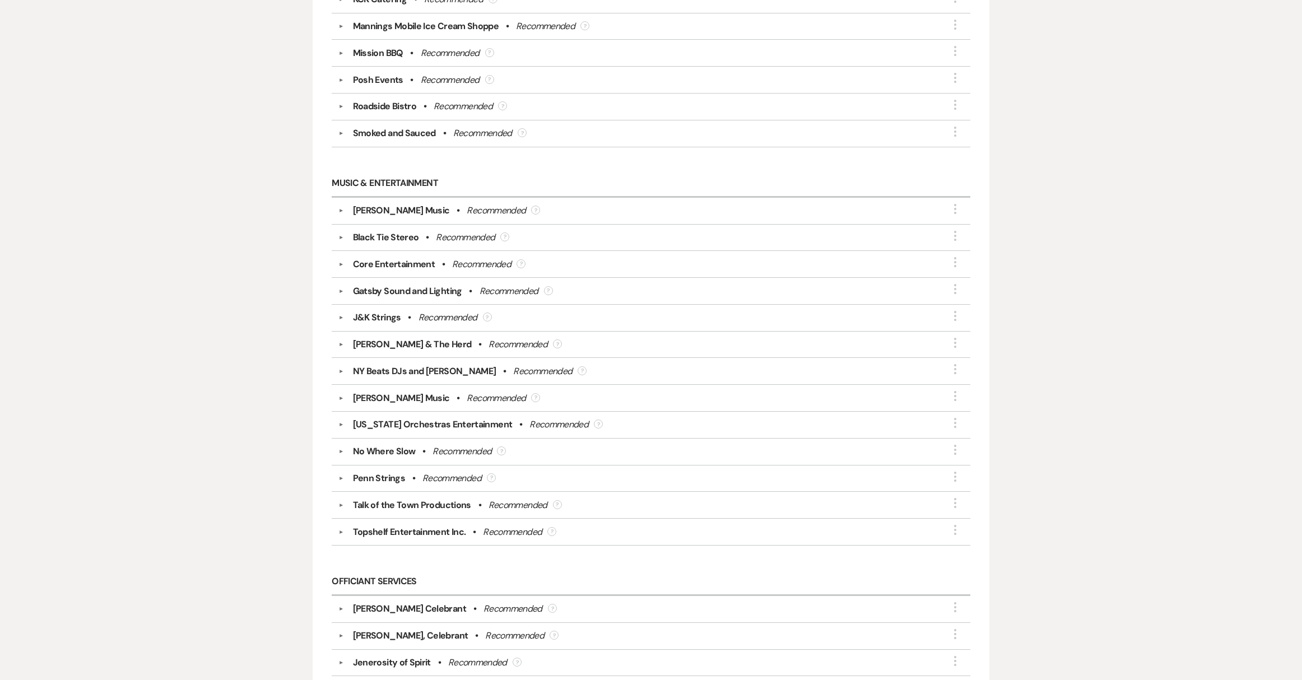
click at [342, 422] on button "▼" at bounding box center [340, 425] width 13 height 6
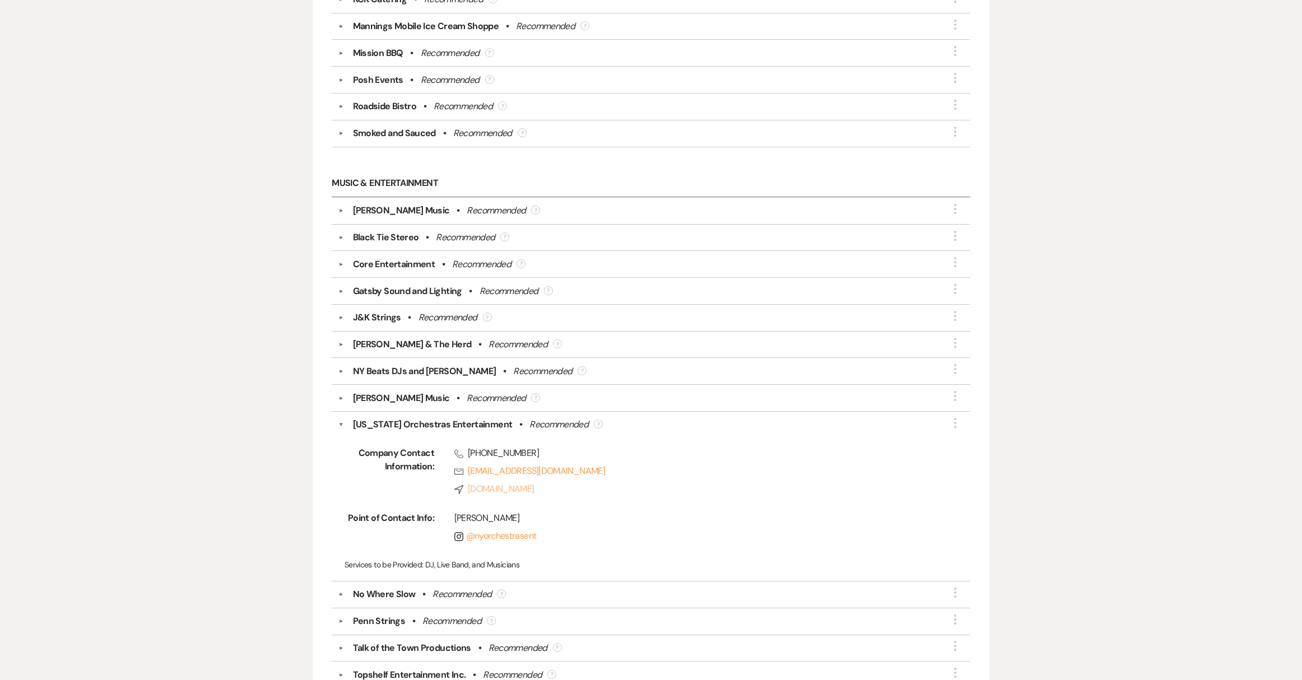
click at [507, 482] on link "Compass [DOMAIN_NAME]" at bounding box center [693, 488] width 479 height 13
click at [339, 418] on button "▼" at bounding box center [341, 424] width 6 height 13
